Goal: Task Accomplishment & Management: Use online tool/utility

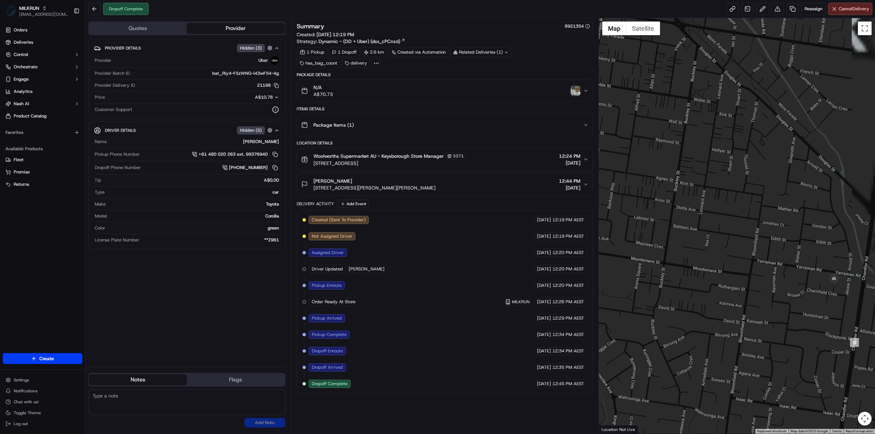
drag, startPoint x: 829, startPoint y: 285, endPoint x: 769, endPoint y: 286, distance: 59.8
click at [769, 286] on div at bounding box center [737, 226] width 277 height 416
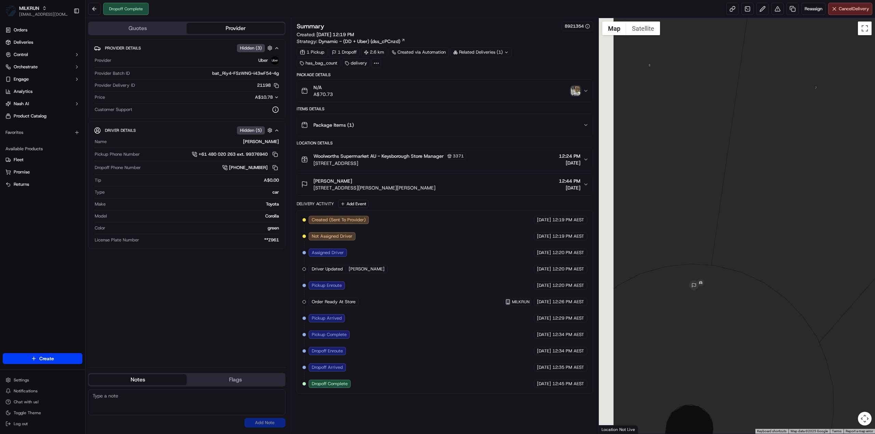
drag, startPoint x: 656, startPoint y: 265, endPoint x: 737, endPoint y: 264, distance: 81.0
click at [737, 264] on div at bounding box center [737, 226] width 277 height 416
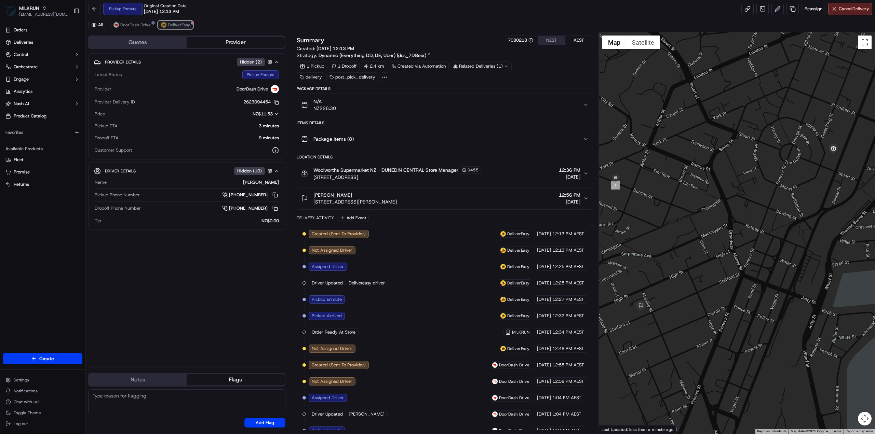
click at [171, 24] on span "DeliverEasy" at bounding box center [179, 24] width 22 height 5
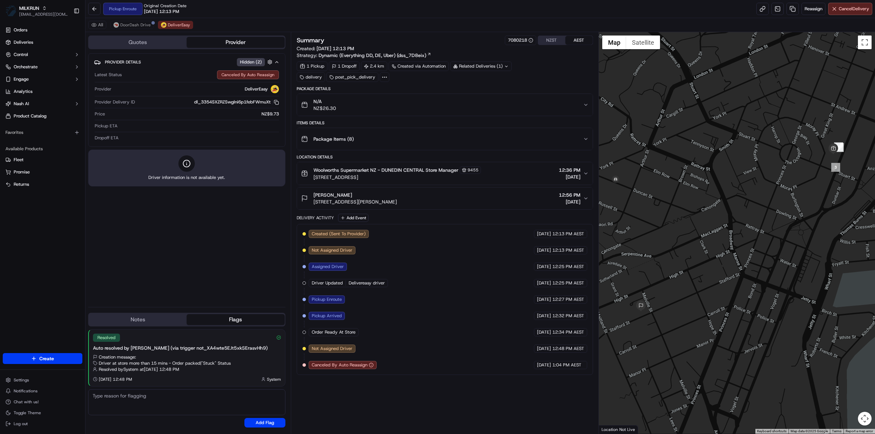
click at [353, 95] on button "N/A NZ$26.30" at bounding box center [445, 105] width 296 height 22
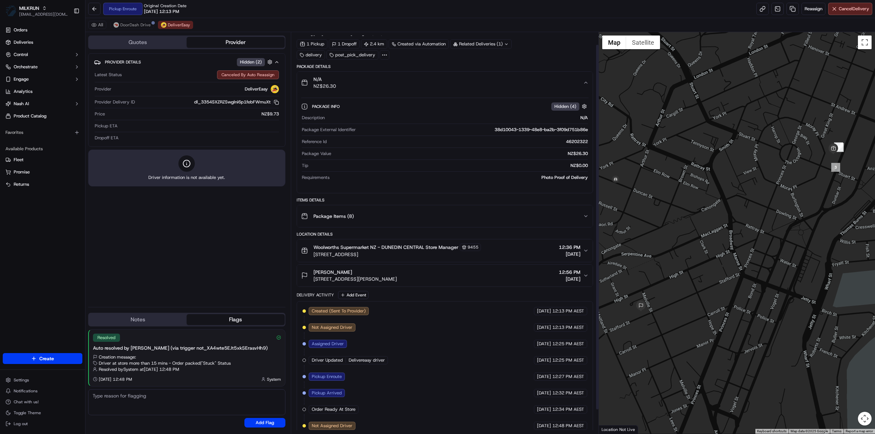
scroll to position [40, 0]
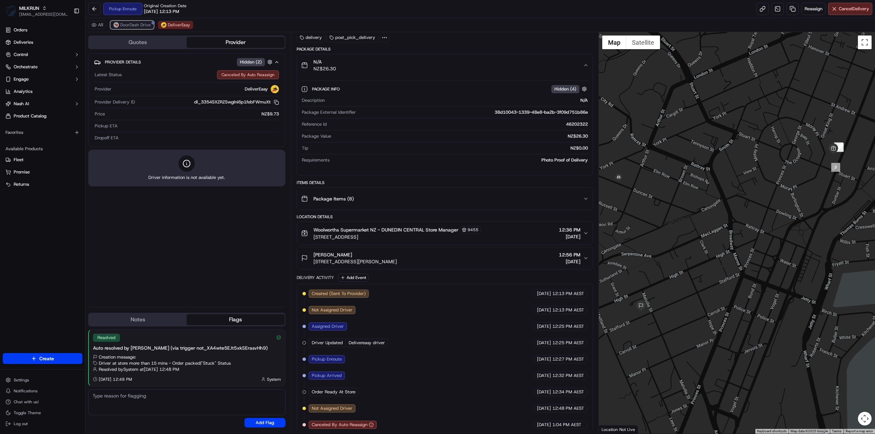
click at [132, 27] on span "DoorDash Drive" at bounding box center [135, 24] width 30 height 5
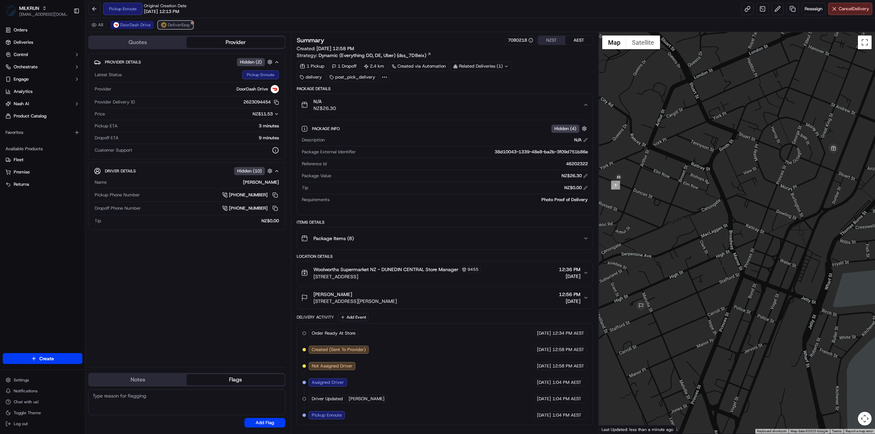
click at [164, 28] on button "DeliverEasy" at bounding box center [175, 25] width 35 height 8
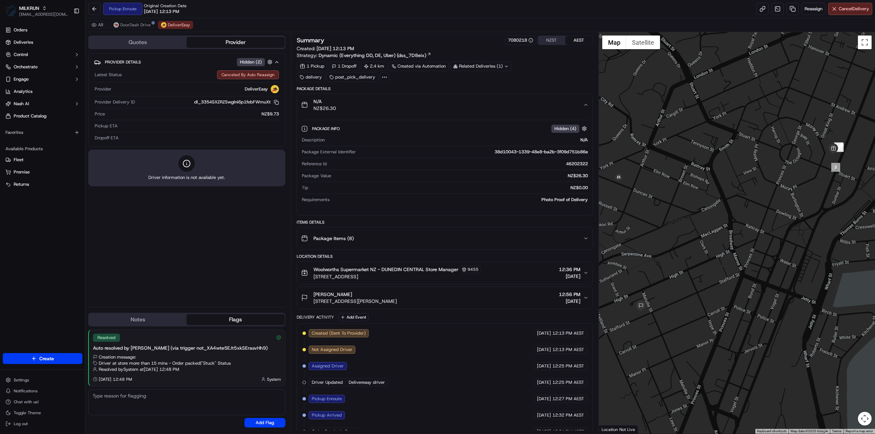
click at [577, 104] on div "N/A NZ$26.30" at bounding box center [442, 105] width 282 height 14
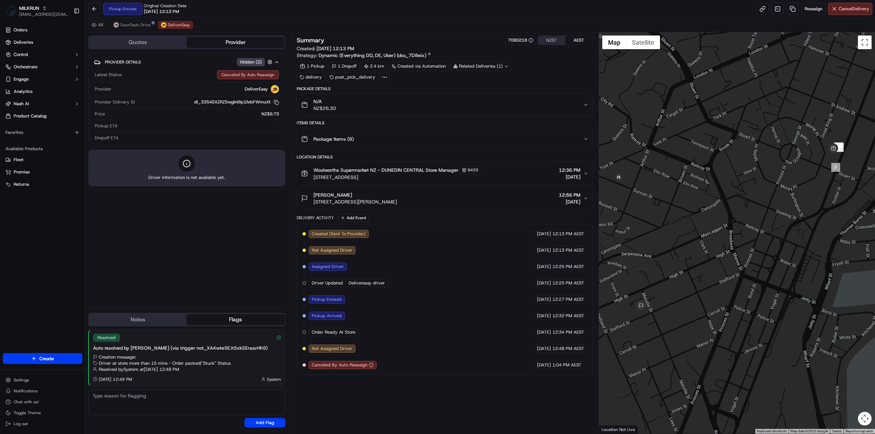
click at [580, 105] on div "N/A NZ$26.30" at bounding box center [442, 105] width 282 height 14
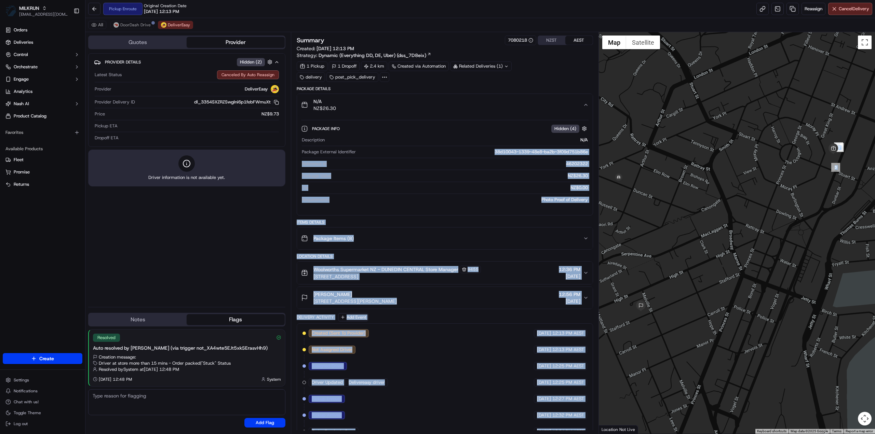
drag, startPoint x: 486, startPoint y: 149, endPoint x: 615, endPoint y: 149, distance: 128.9
click at [615, 149] on div "Quotes Provider Provider Details Hidden ( 2 ) Latest Status Canceled By Auto Re…" at bounding box center [480, 233] width 790 height 402
click at [500, 159] on div "Description N/A Package External Identifier 38d10043-1339-48e8-ba2b-3f09d751b86…" at bounding box center [444, 169] width 287 height 71
click at [484, 150] on div "38d10043-1339-48e8-ba2b-3f09d751b86e" at bounding box center [473, 152] width 229 height 6
click at [483, 151] on div "38d10043-1339-48e8-ba2b-3f09d751b86e" at bounding box center [473, 152] width 229 height 6
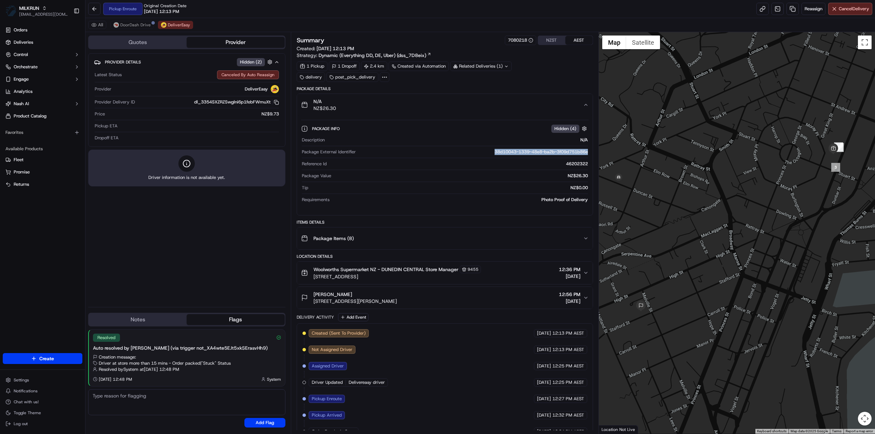
drag, startPoint x: 486, startPoint y: 148, endPoint x: 592, endPoint y: 148, distance: 106.7
click at [592, 148] on div "Package Info Hidden ( 4 ) Description N/A Package External Identifier 38d10043-…" at bounding box center [445, 163] width 296 height 94
copy div "38d10043-1339-48e8-ba2b-3f09d751b86e"
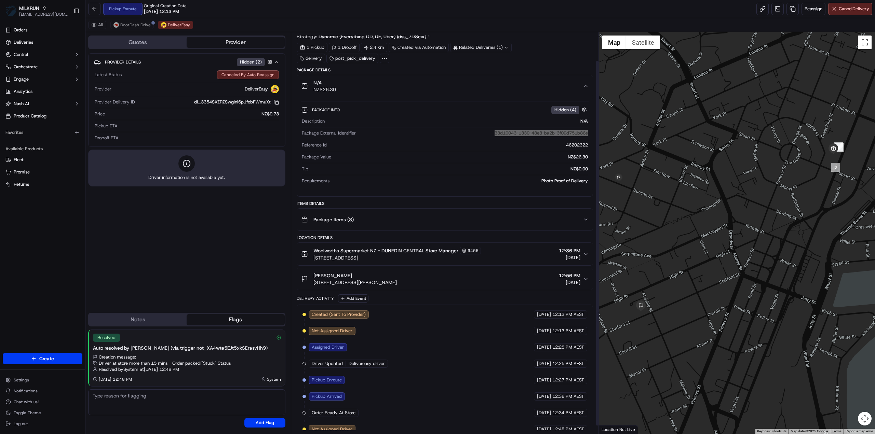
scroll to position [34, 0]
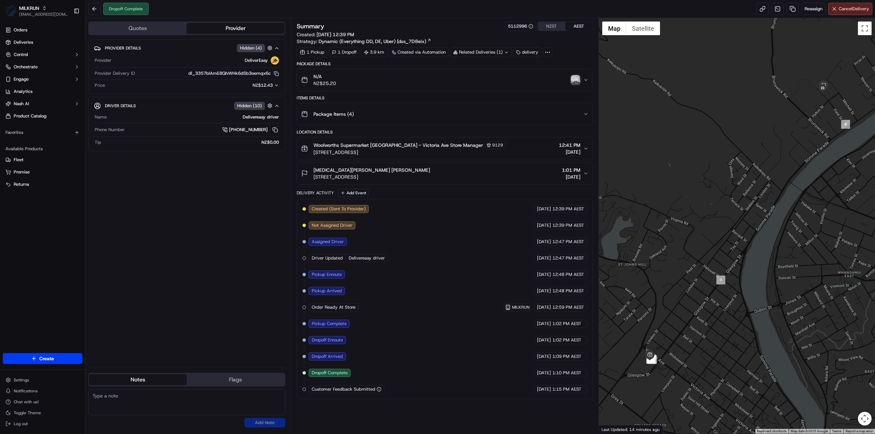
click at [557, 82] on div "N/A NZ$25.20" at bounding box center [442, 80] width 282 height 14
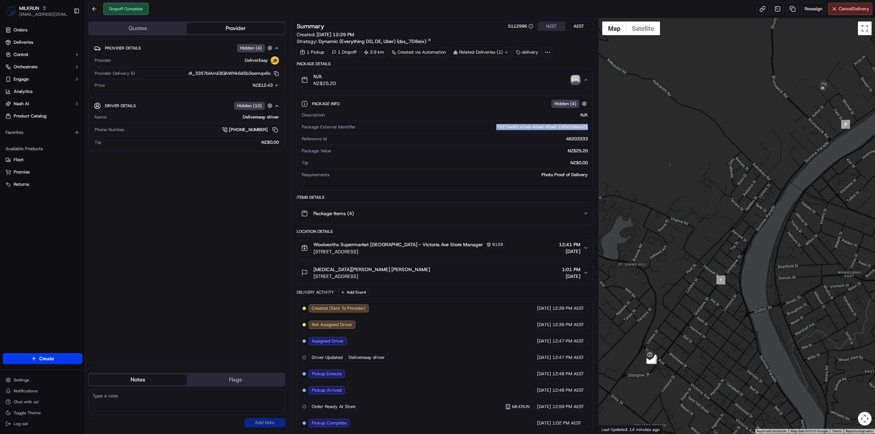
drag, startPoint x: 487, startPoint y: 126, endPoint x: 590, endPoint y: 127, distance: 103.2
click at [590, 127] on div "Package Info Hidden ( 4 ) Description N/A Package External Identifier 73274e93-…" at bounding box center [445, 138] width 296 height 94
copy div "73274e93-47e6-4544-95a6-15f9238fe521"
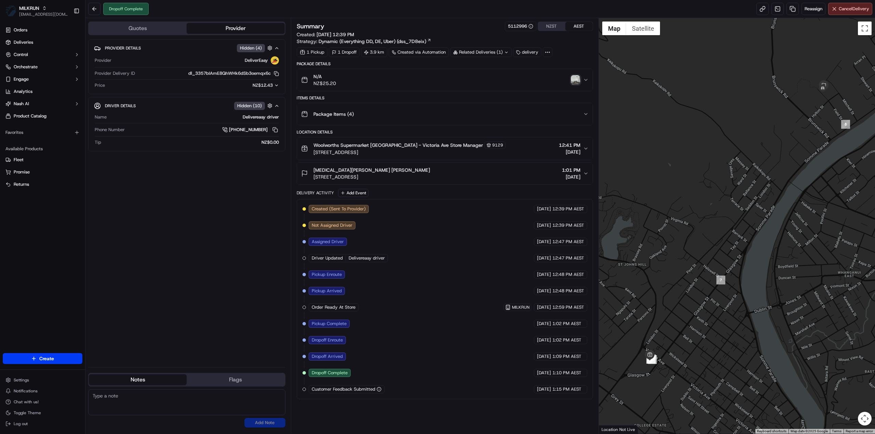
click at [546, 52] on icon at bounding box center [548, 52] width 6 height 6
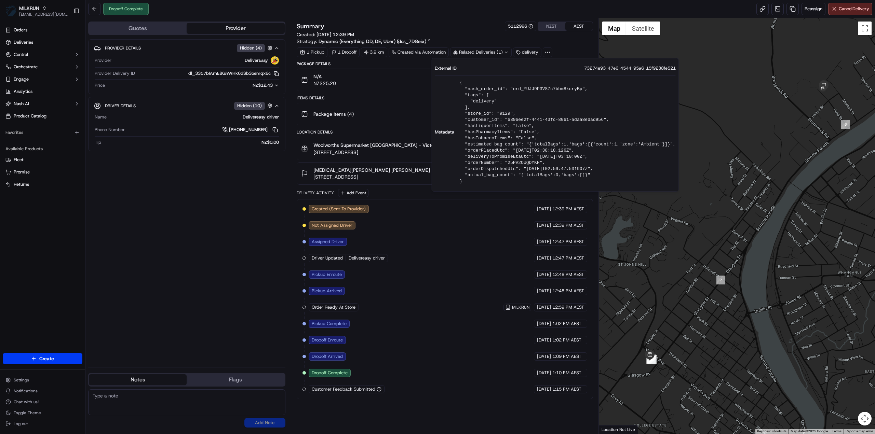
click at [259, 242] on div "Provider Details Hidden ( 4 ) Provider DeliverEasy Provider Delivery ID dl_3357…" at bounding box center [186, 200] width 197 height 323
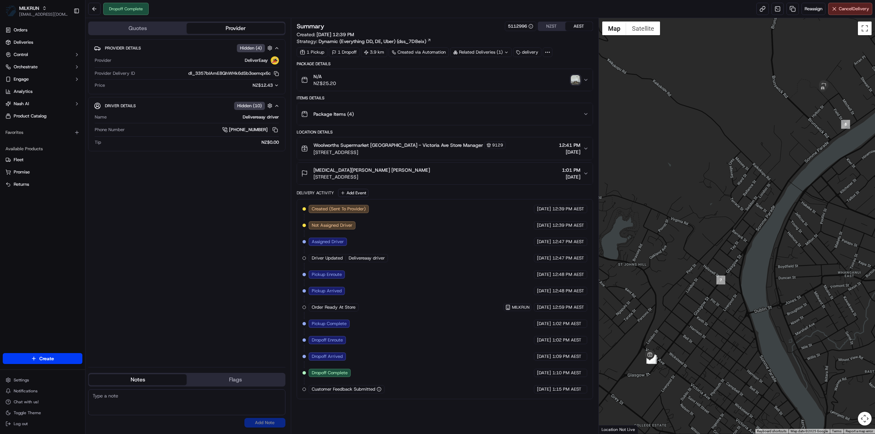
click at [384, 115] on div "Package Items ( 4 )" at bounding box center [442, 114] width 282 height 14
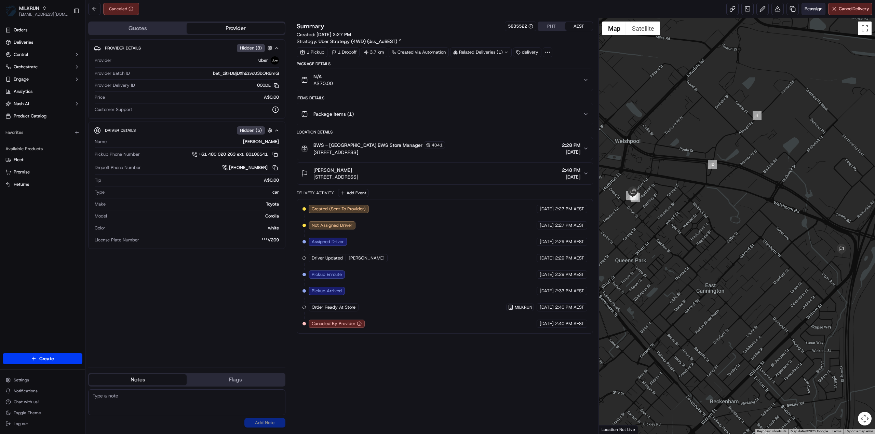
click at [814, 8] on span "Reassign" at bounding box center [814, 9] width 18 height 6
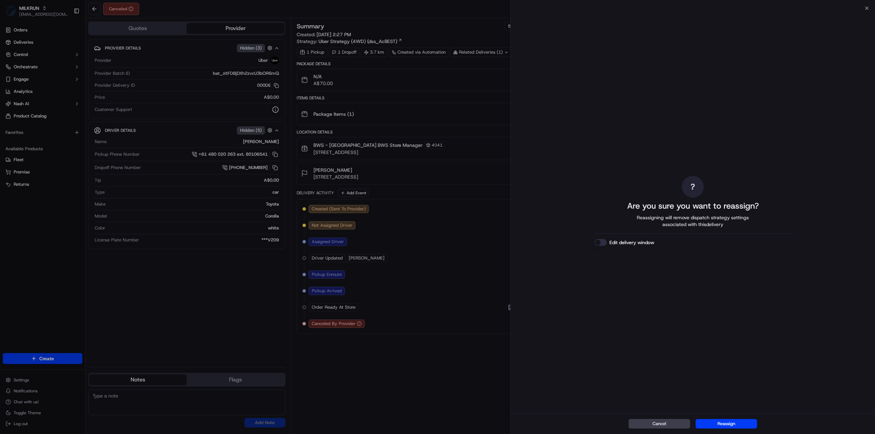
click at [738, 426] on button "Reassign" at bounding box center [727, 424] width 62 height 10
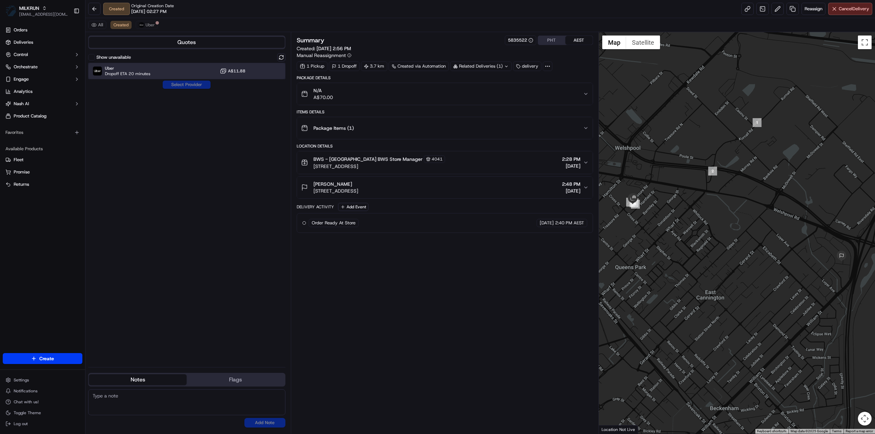
click at [134, 69] on span "Uber" at bounding box center [127, 68] width 45 height 5
click at [185, 85] on button "Assign Provider" at bounding box center [186, 85] width 49 height 8
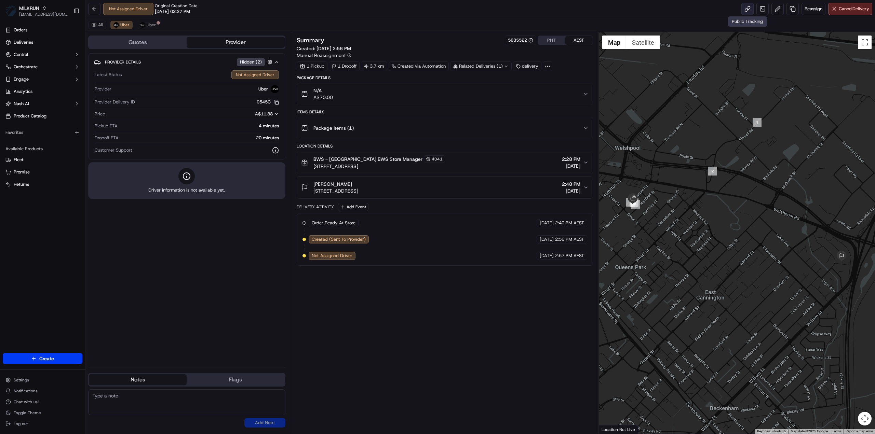
click at [749, 10] on link at bounding box center [747, 9] width 12 height 12
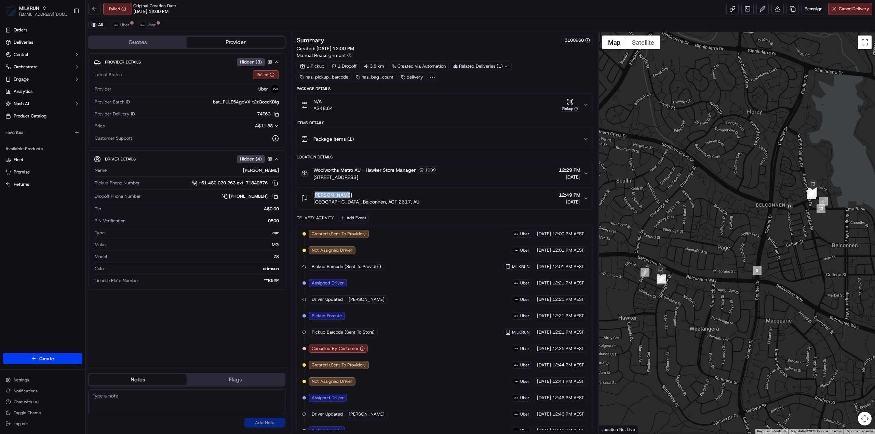
drag, startPoint x: 353, startPoint y: 194, endPoint x: 313, endPoint y: 190, distance: 40.8
click at [313, 192] on div "[PERSON_NAME]" at bounding box center [366, 195] width 106 height 7
copy span "[PERSON_NAME]"
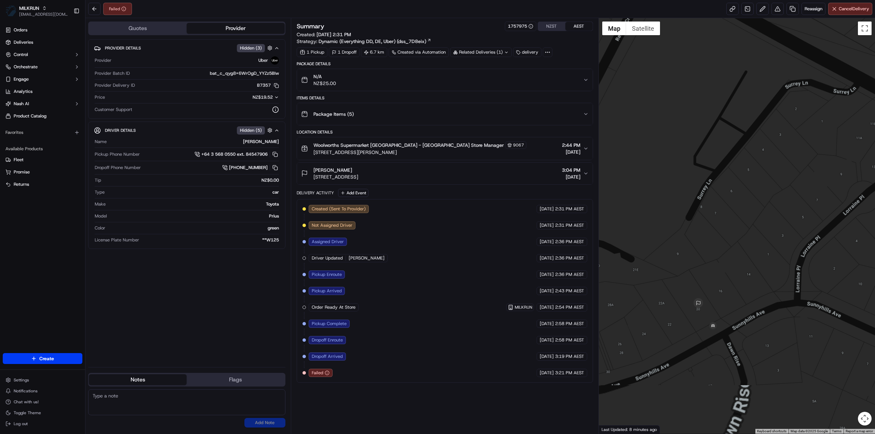
drag, startPoint x: 718, startPoint y: 371, endPoint x: 697, endPoint y: 219, distance: 153.5
click at [697, 219] on div at bounding box center [737, 226] width 277 height 416
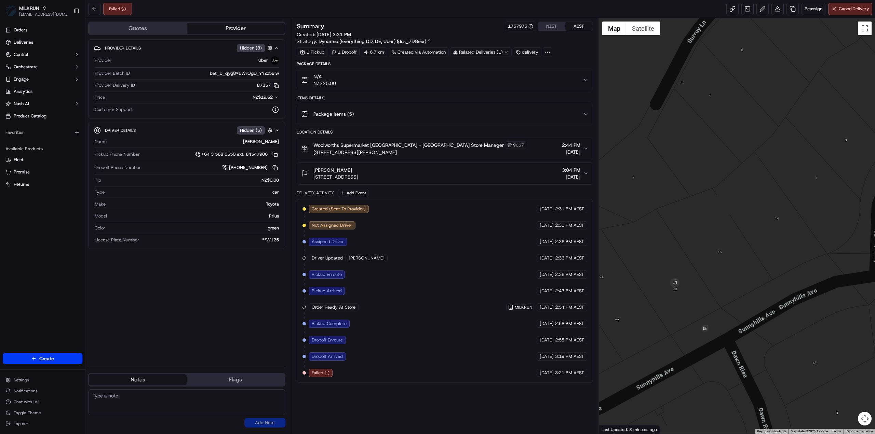
drag, startPoint x: 727, startPoint y: 339, endPoint x: 714, endPoint y: 294, distance: 47.0
click at [714, 294] on div at bounding box center [737, 226] width 277 height 416
click at [423, 80] on div "N/A NZ$25.00" at bounding box center [442, 80] width 282 height 14
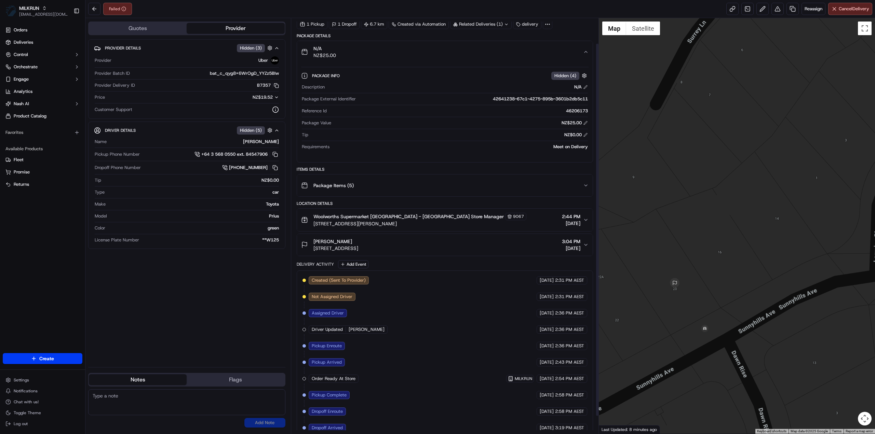
scroll to position [47, 0]
